Goal: Task Accomplishment & Management: Manage account settings

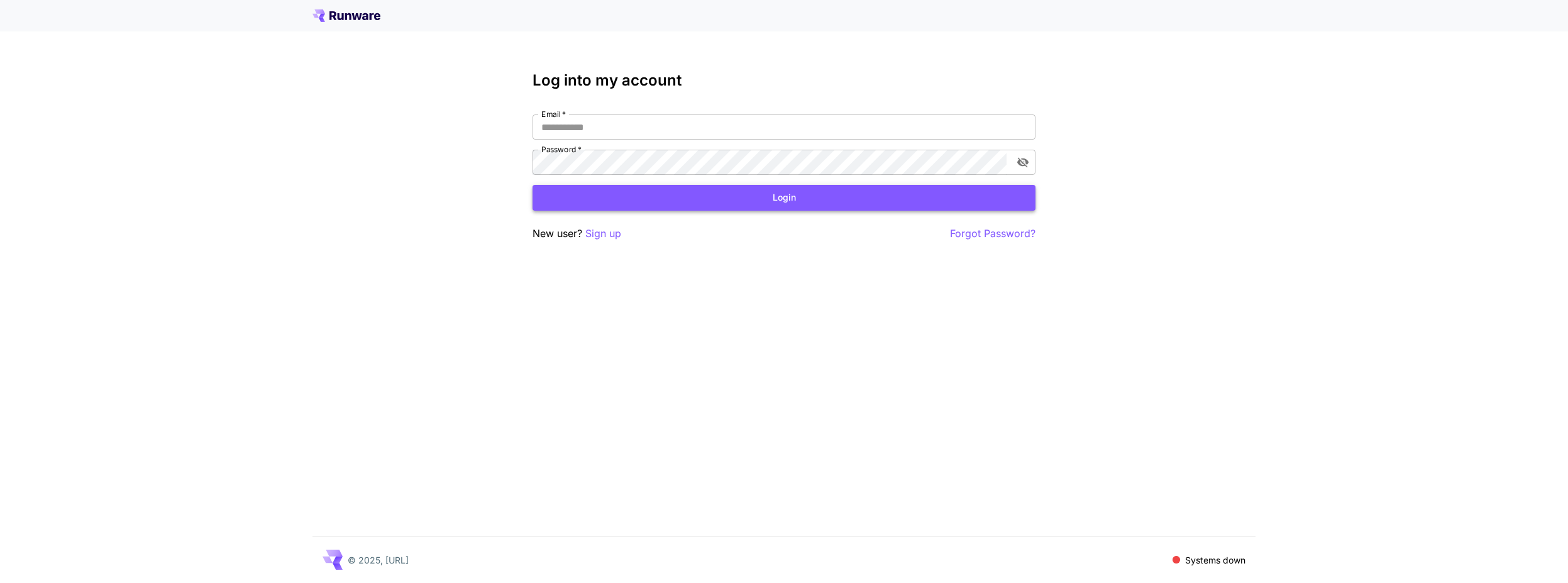
type input "**********"
click at [843, 204] on button "Login" at bounding box center [783, 197] width 503 height 25
